Goal: Task Accomplishment & Management: Manage account settings

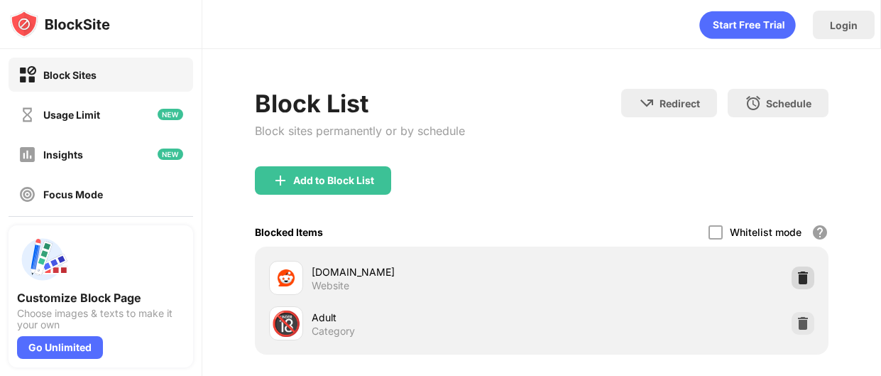
click at [805, 276] on img at bounding box center [803, 278] width 14 height 14
